Goal: Information Seeking & Learning: Learn about a topic

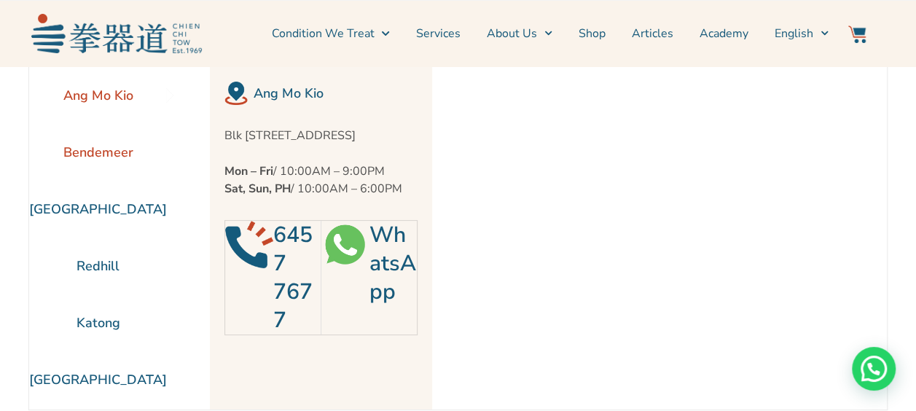
click at [114, 157] on li "Bendemeer" at bounding box center [98, 152] width 138 height 57
click at [89, 153] on li "Bendemeer" at bounding box center [98, 152] width 138 height 57
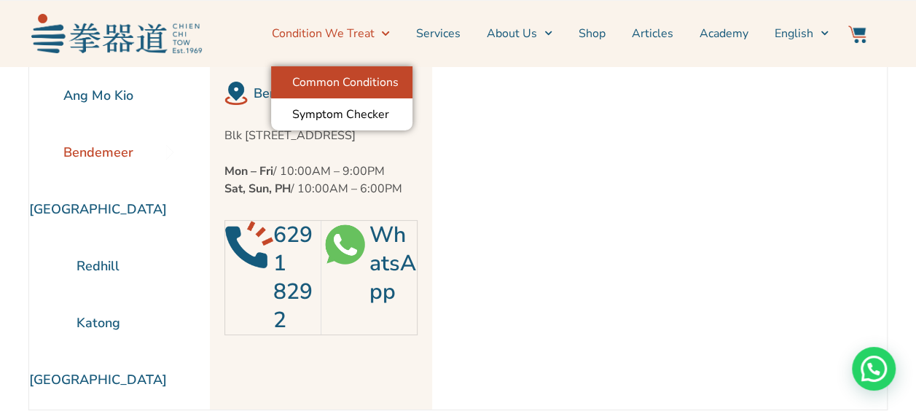
click at [373, 82] on link "Common Conditions" at bounding box center [341, 82] width 141 height 32
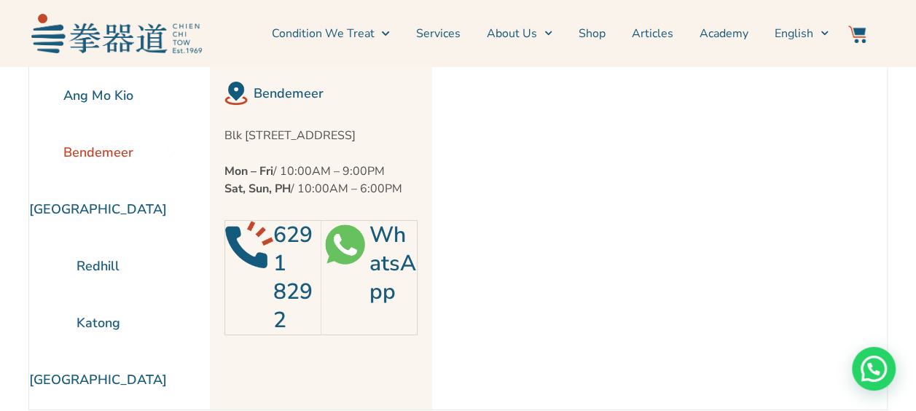
click at [95, 154] on li "Bendemeer" at bounding box center [98, 152] width 138 height 57
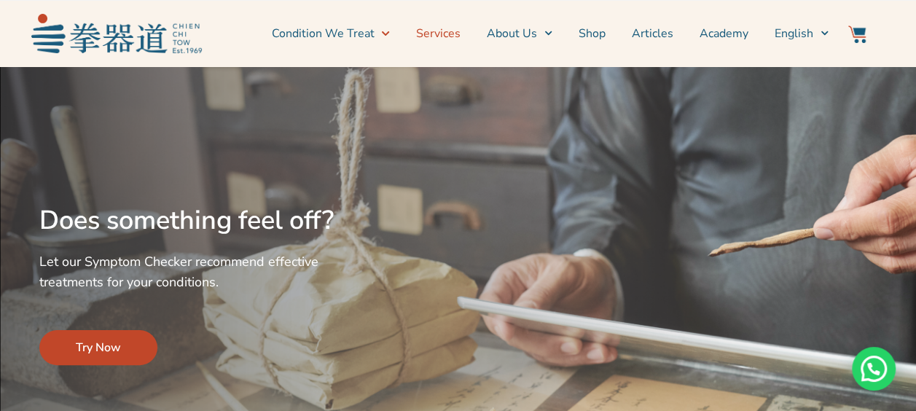
click at [453, 38] on link "Services" at bounding box center [438, 33] width 44 height 36
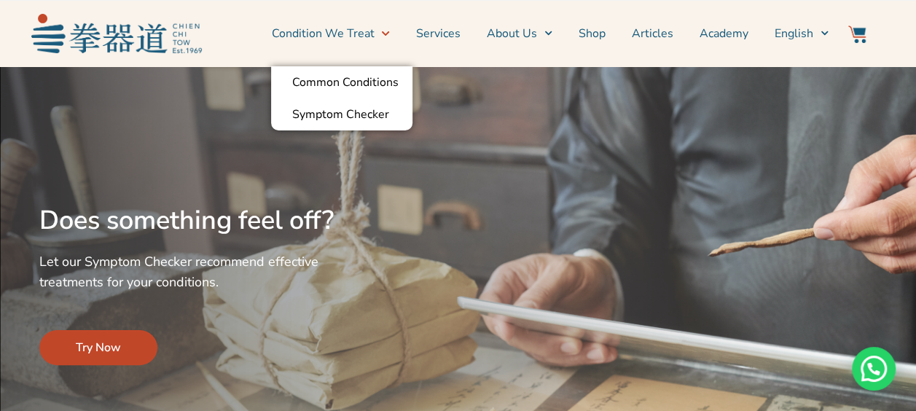
click at [386, 35] on span "Menu" at bounding box center [381, 33] width 15 height 23
